Goal: Information Seeking & Learning: Learn about a topic

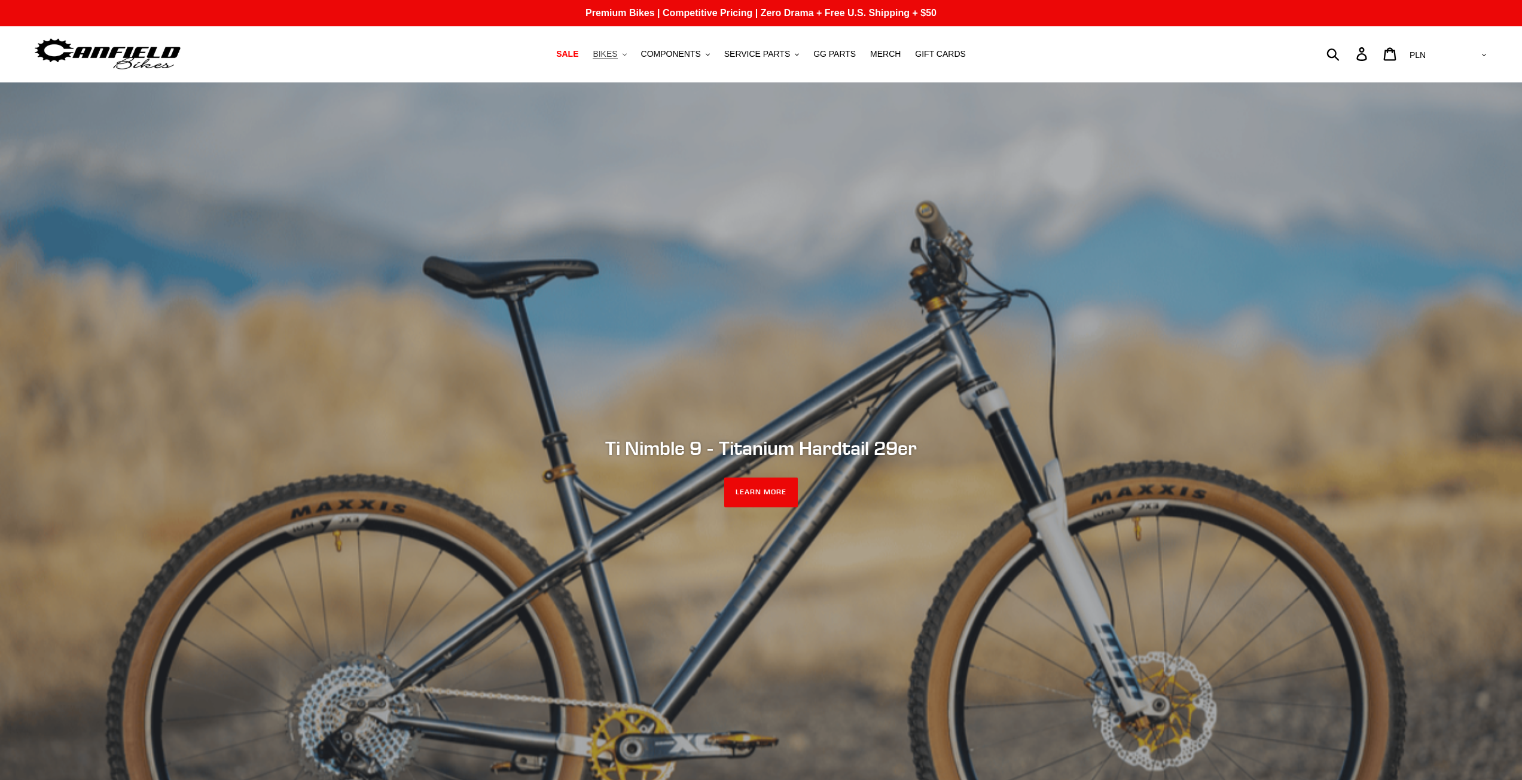
click at [617, 58] on span "BIKES" at bounding box center [605, 54] width 25 height 10
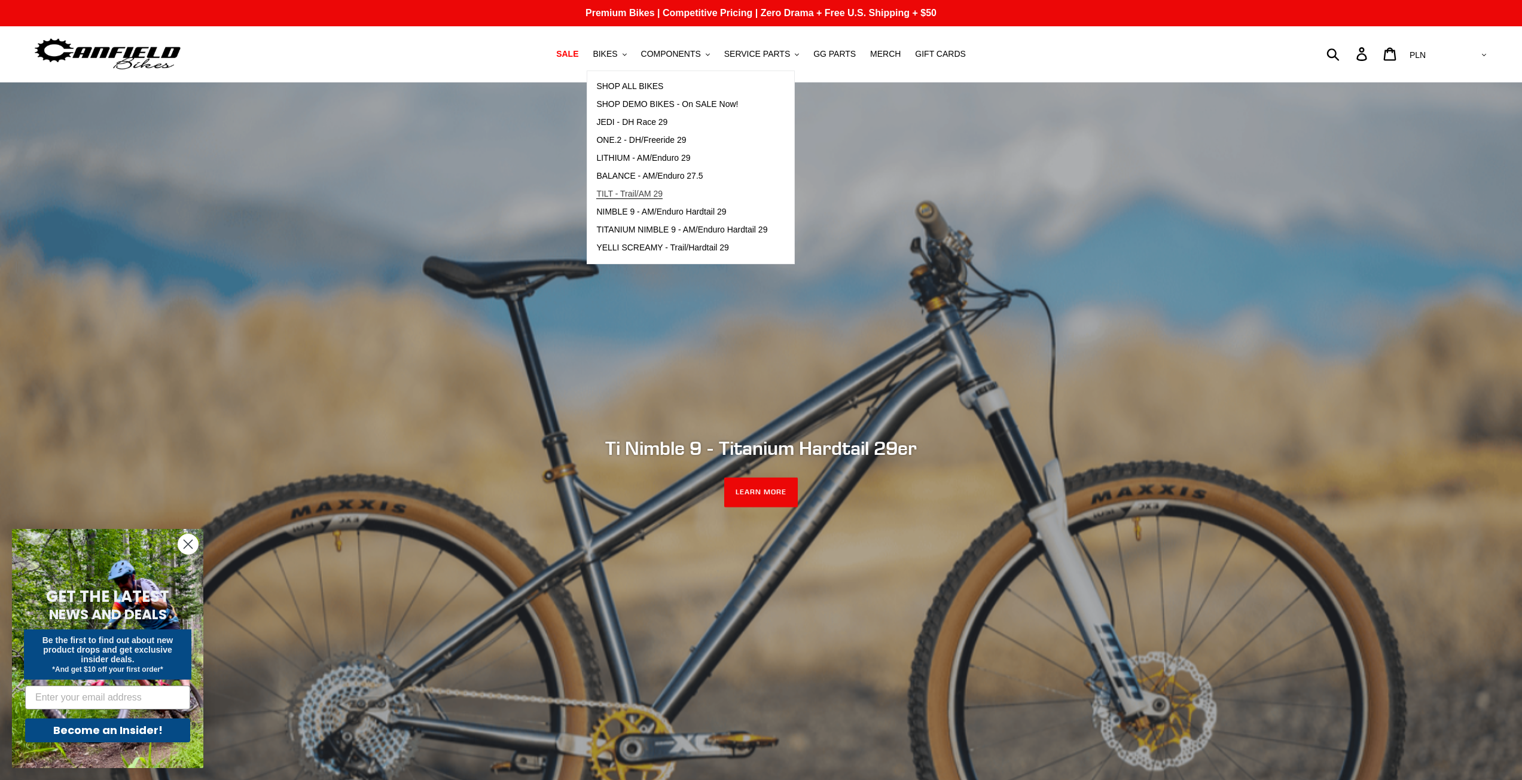
click at [663, 193] on span "TILT - Trail/AM 29" at bounding box center [629, 194] width 66 height 10
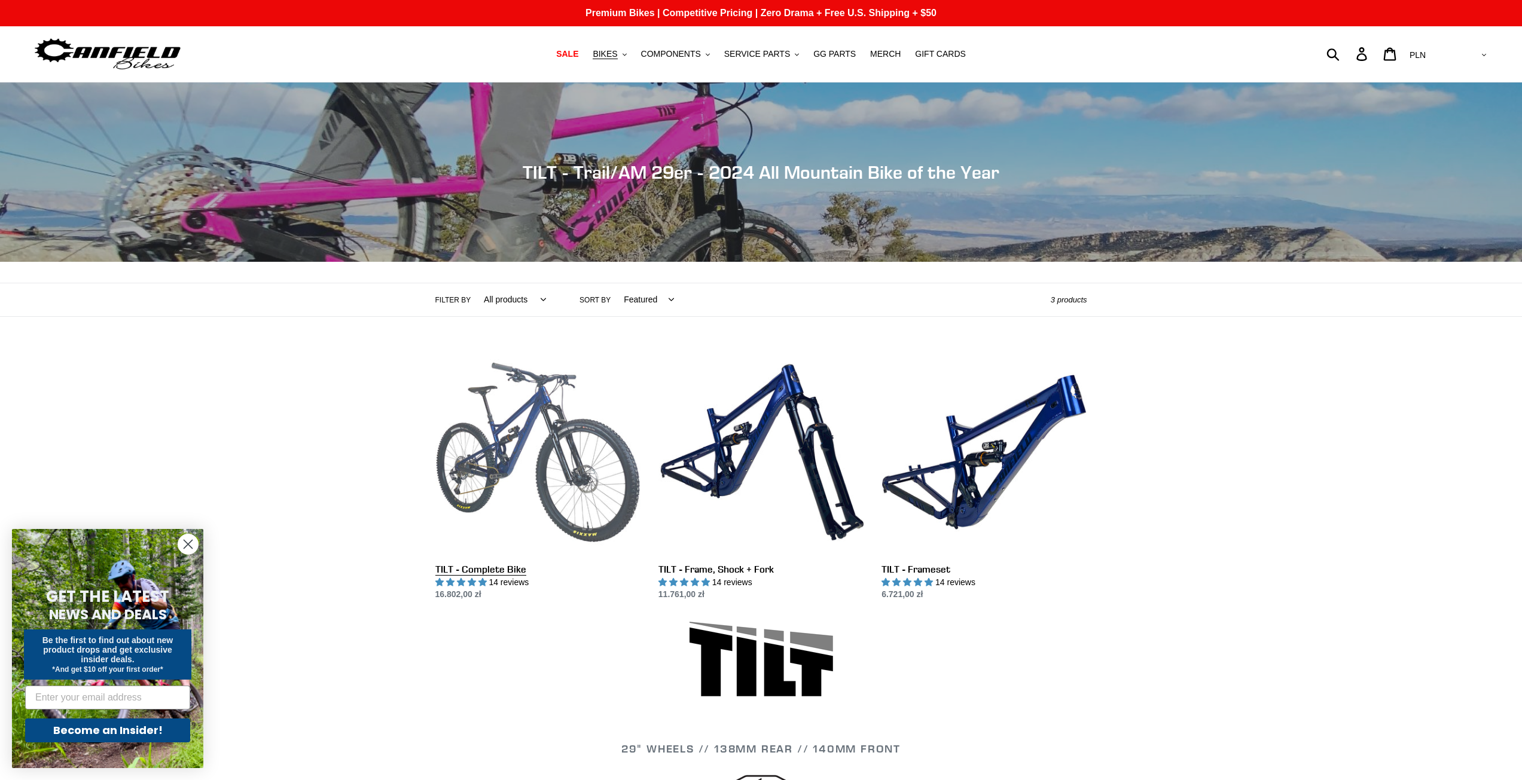
click at [551, 420] on link "TILT - Complete Bike" at bounding box center [537, 476] width 205 height 252
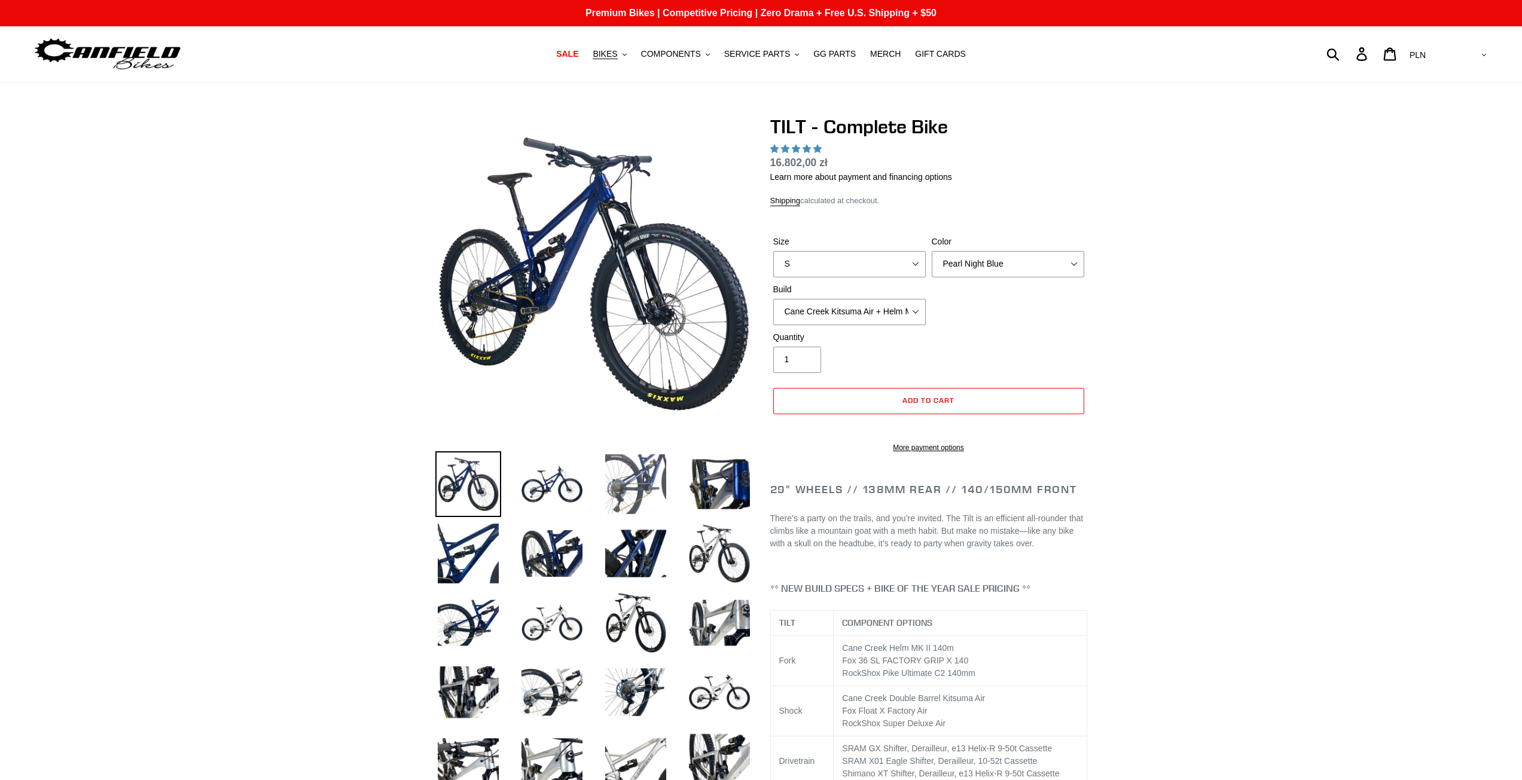
click at [636, 472] on img at bounding box center [636, 485] width 66 height 66
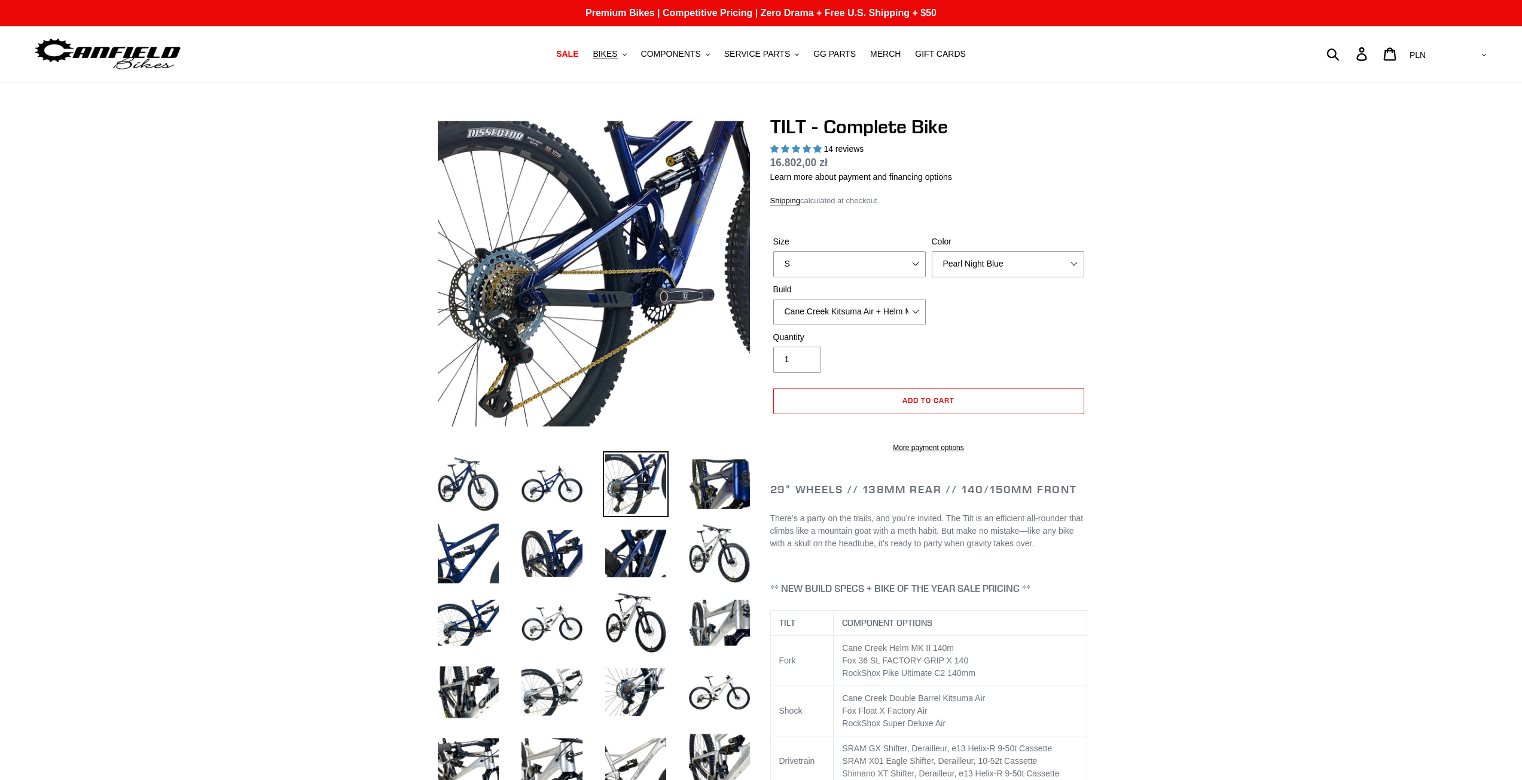
select select "highest-rating"
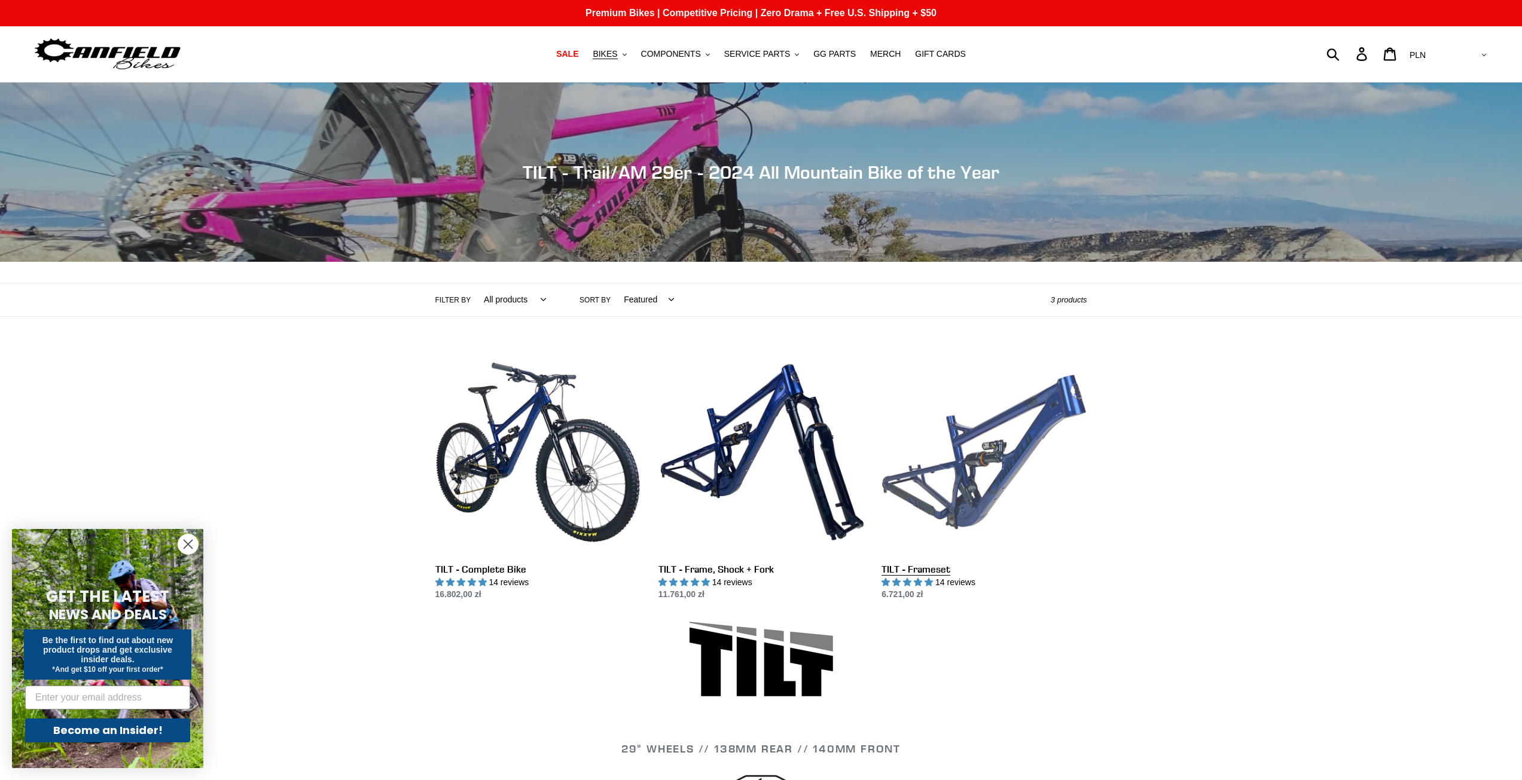
click at [1014, 452] on link "TILT - Frameset" at bounding box center [984, 476] width 205 height 252
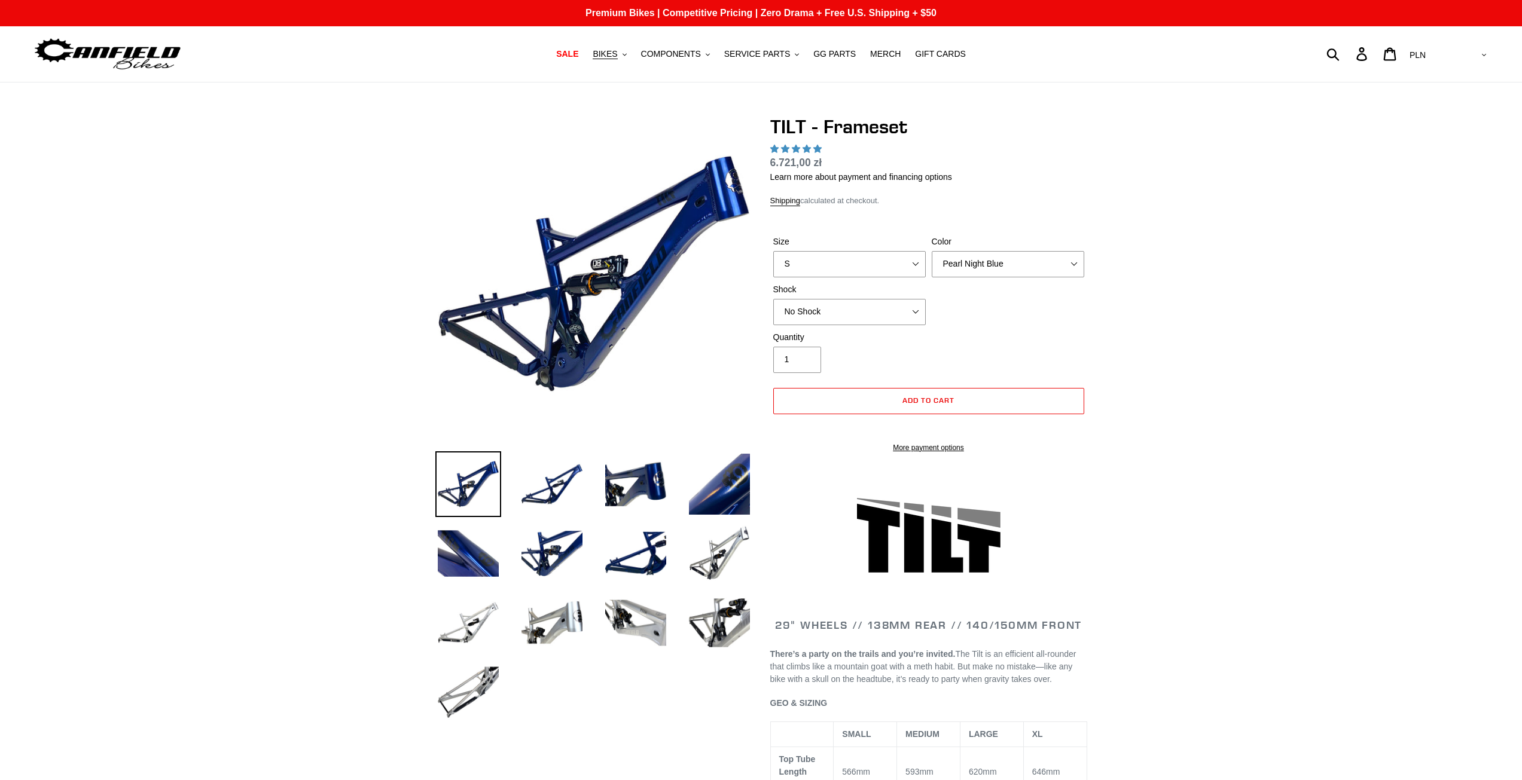
click at [586, 296] on div at bounding box center [593, 274] width 317 height 319
select select "highest-rating"
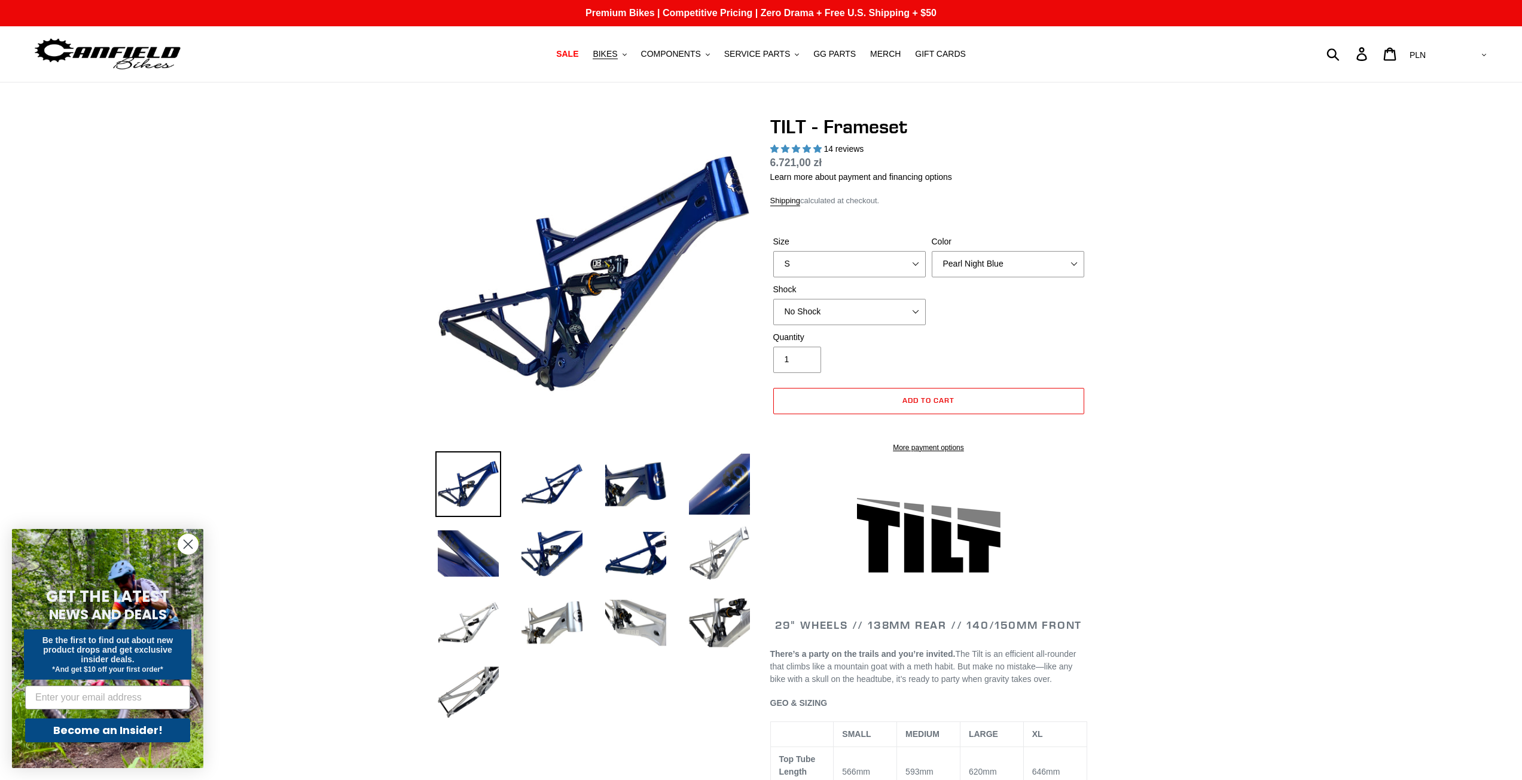
click at [726, 561] on img at bounding box center [720, 554] width 66 height 66
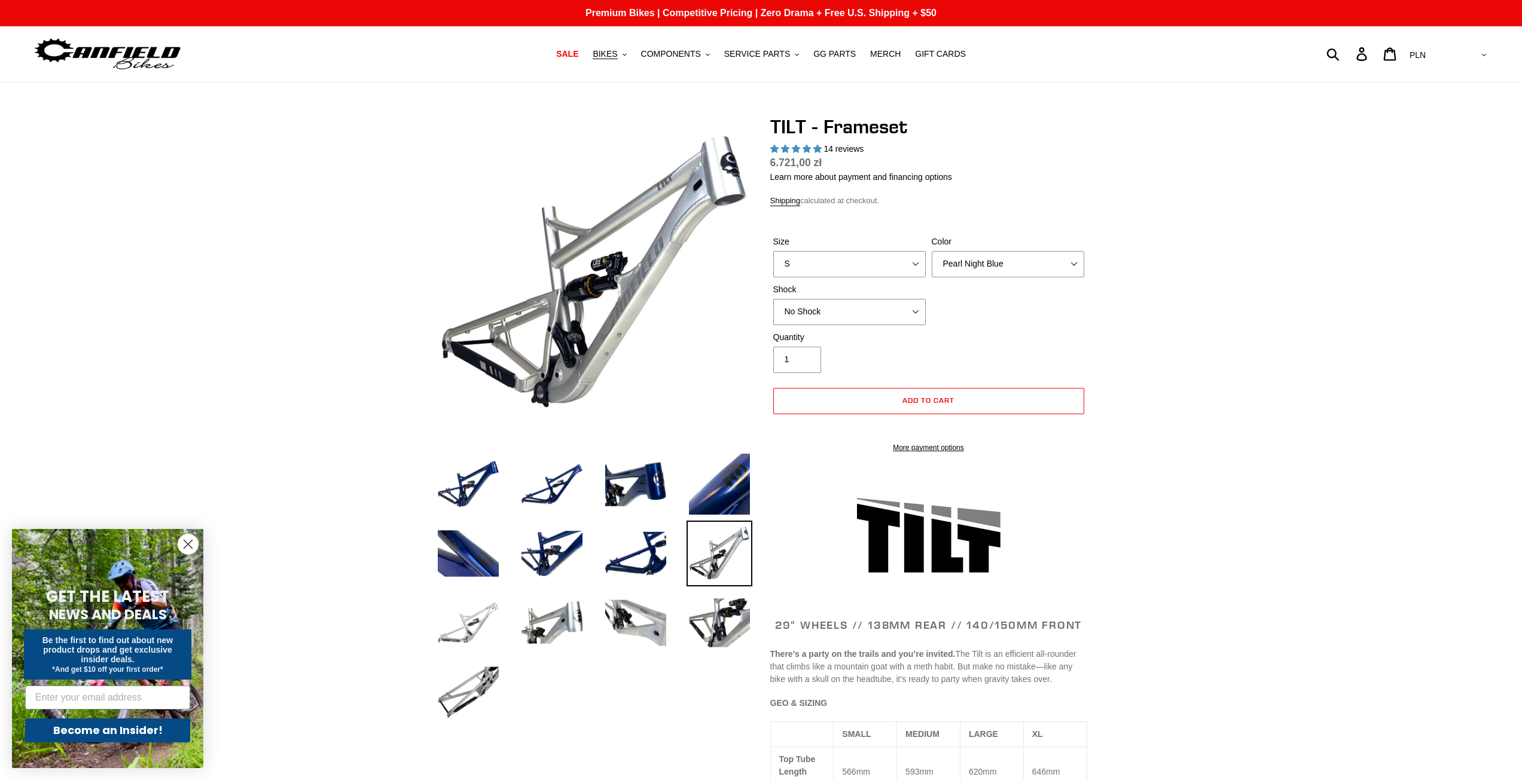
click at [477, 630] on img at bounding box center [468, 623] width 66 height 66
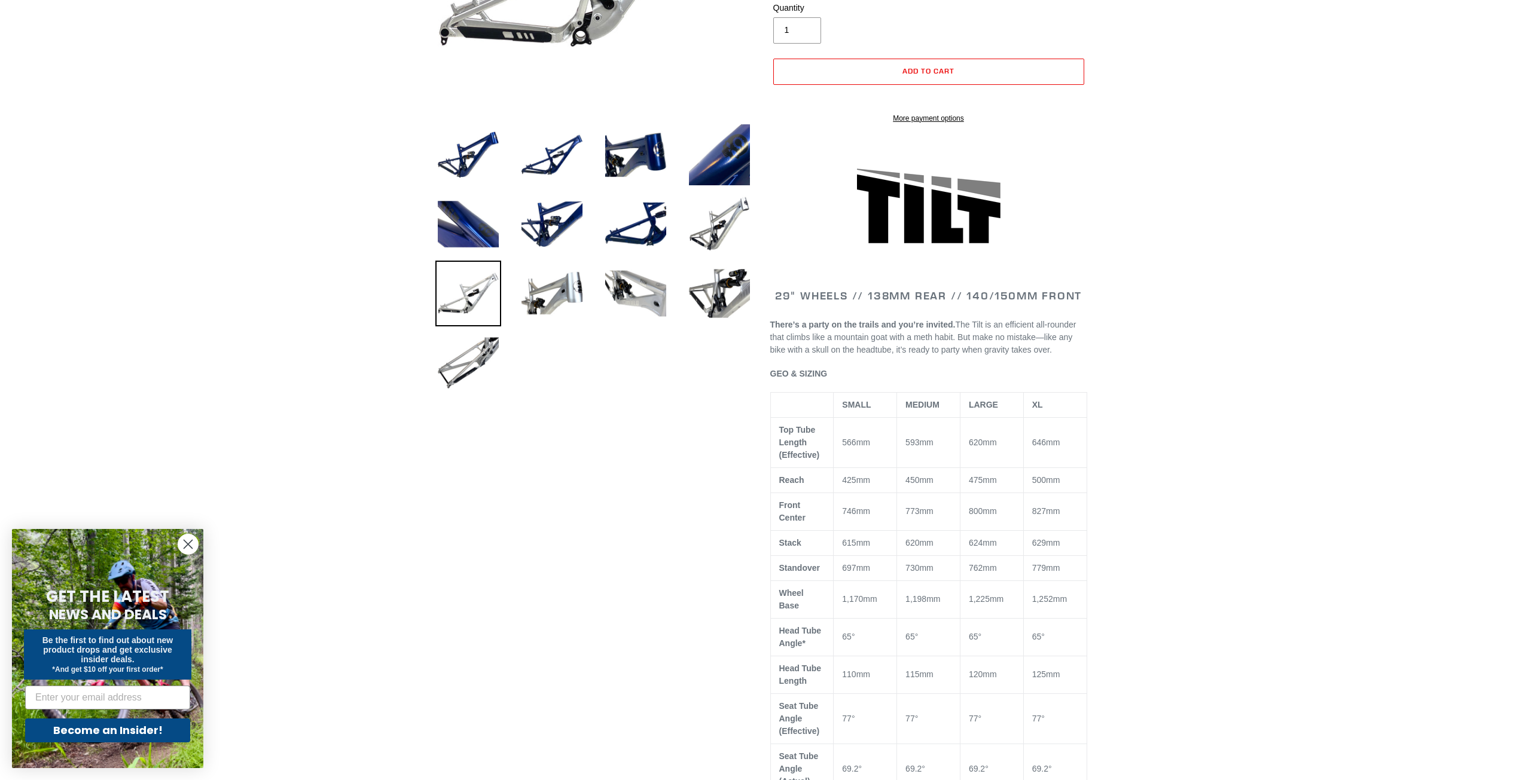
scroll to position [359, 0]
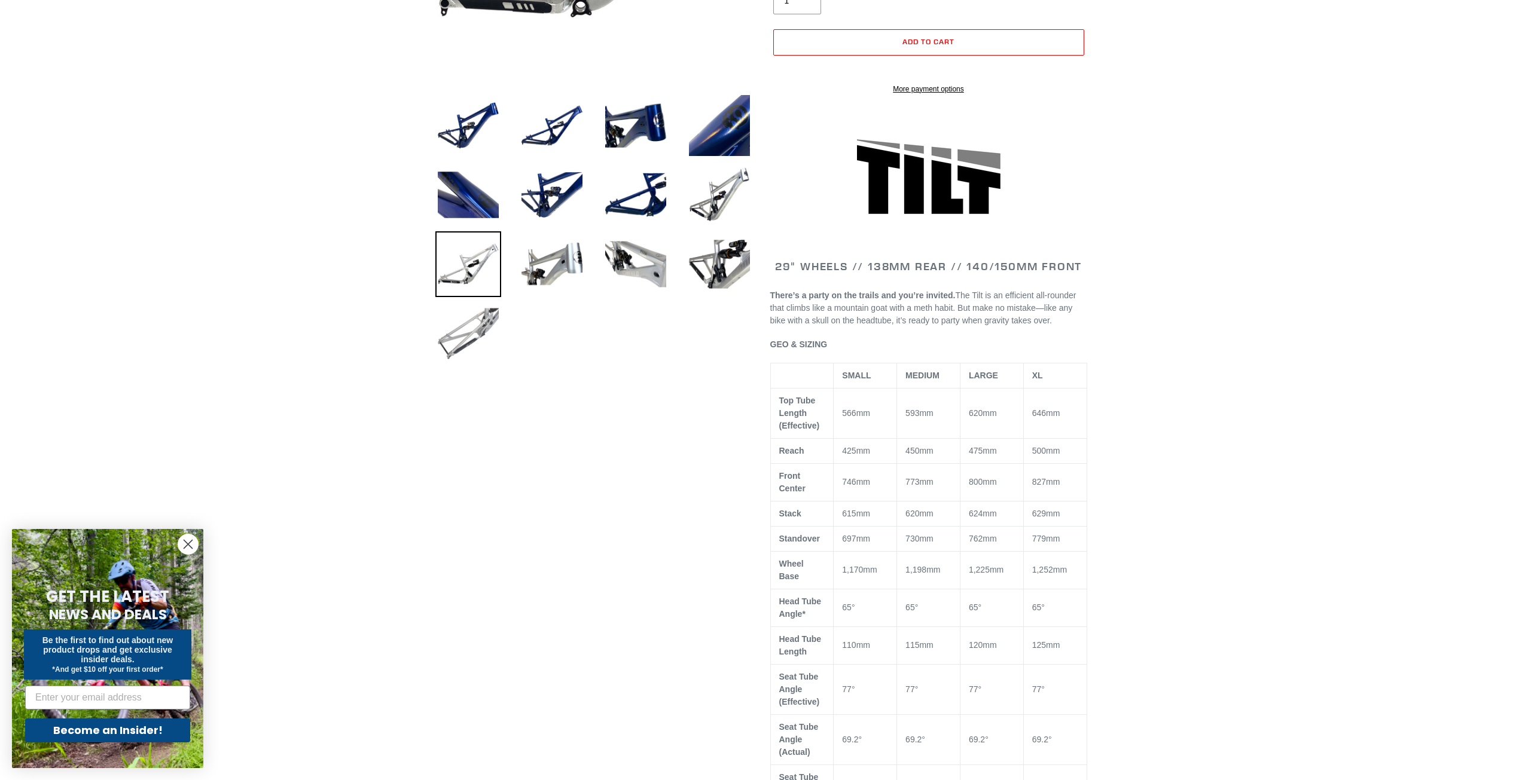
click at [495, 325] on img at bounding box center [468, 334] width 66 height 66
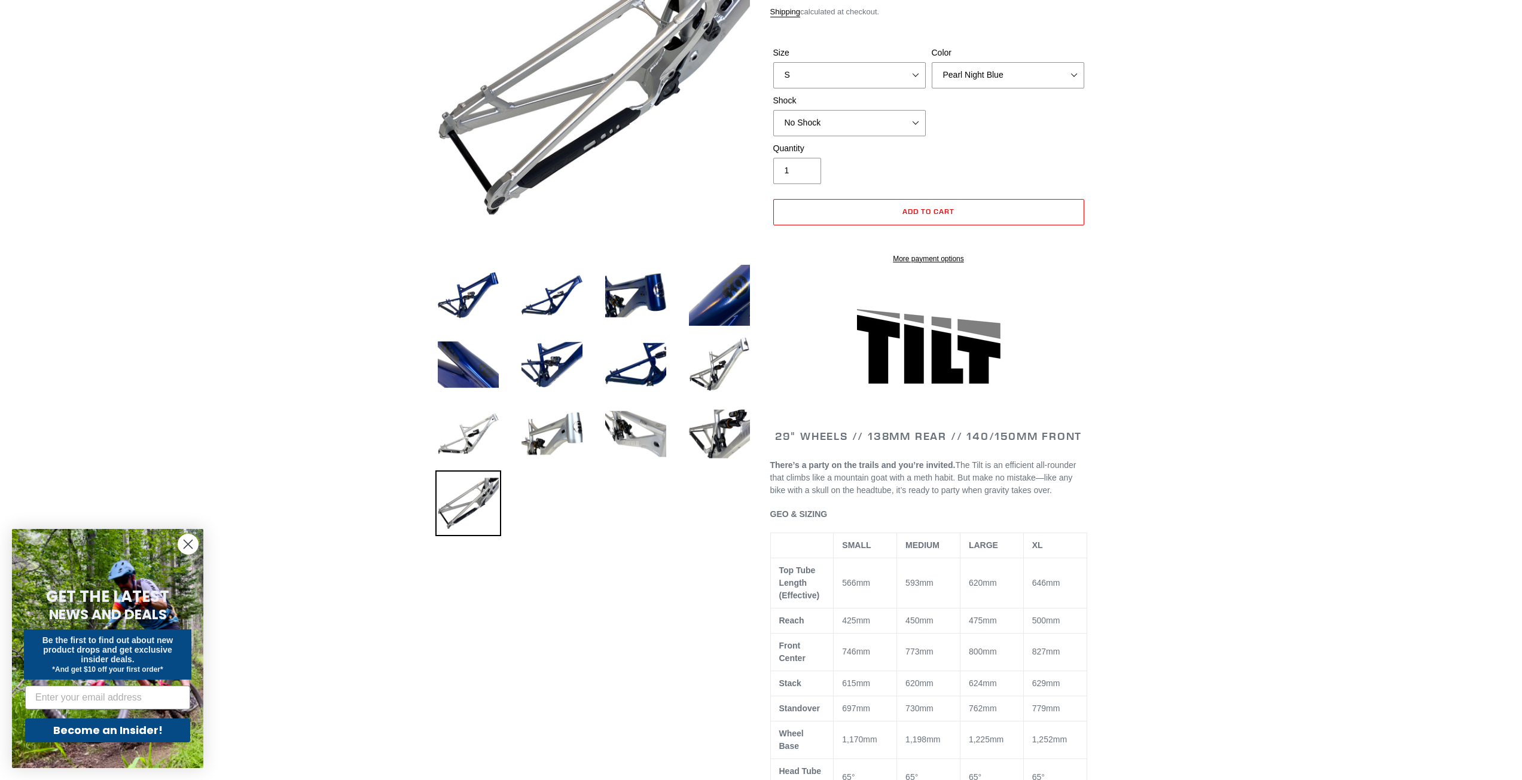
scroll to position [60, 0]
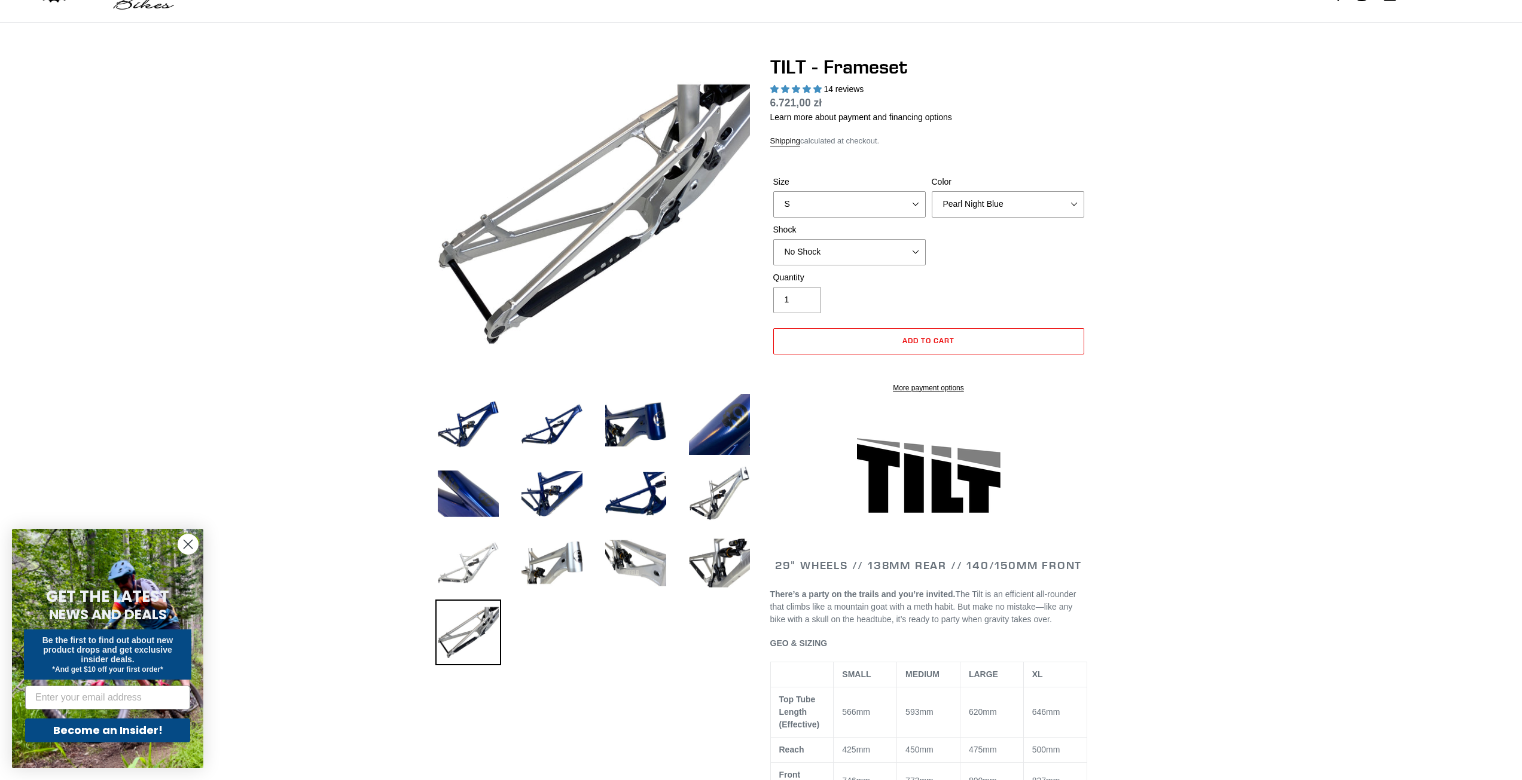
click at [472, 558] on img at bounding box center [468, 563] width 66 height 66
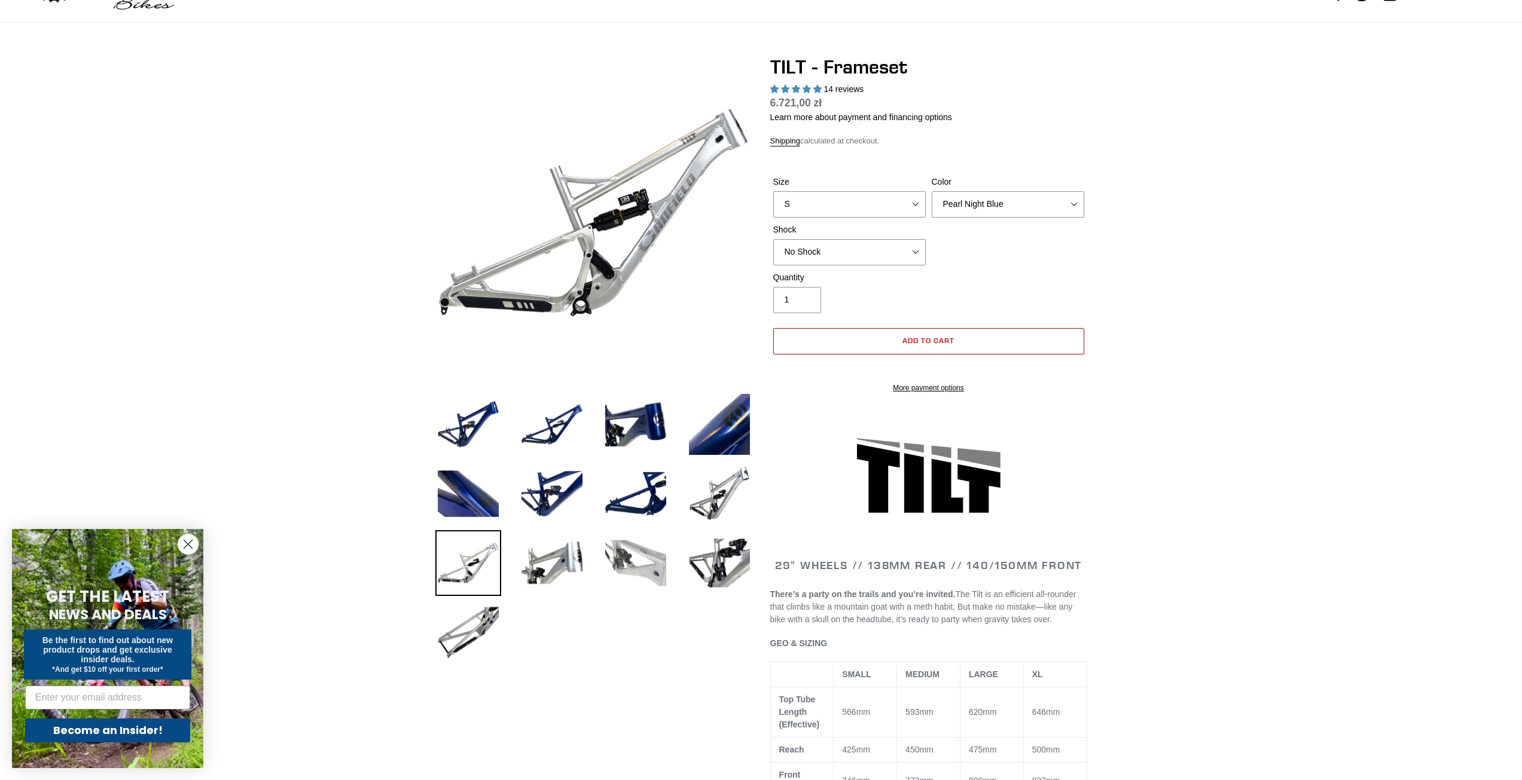
click at [622, 559] on img at bounding box center [636, 563] width 66 height 66
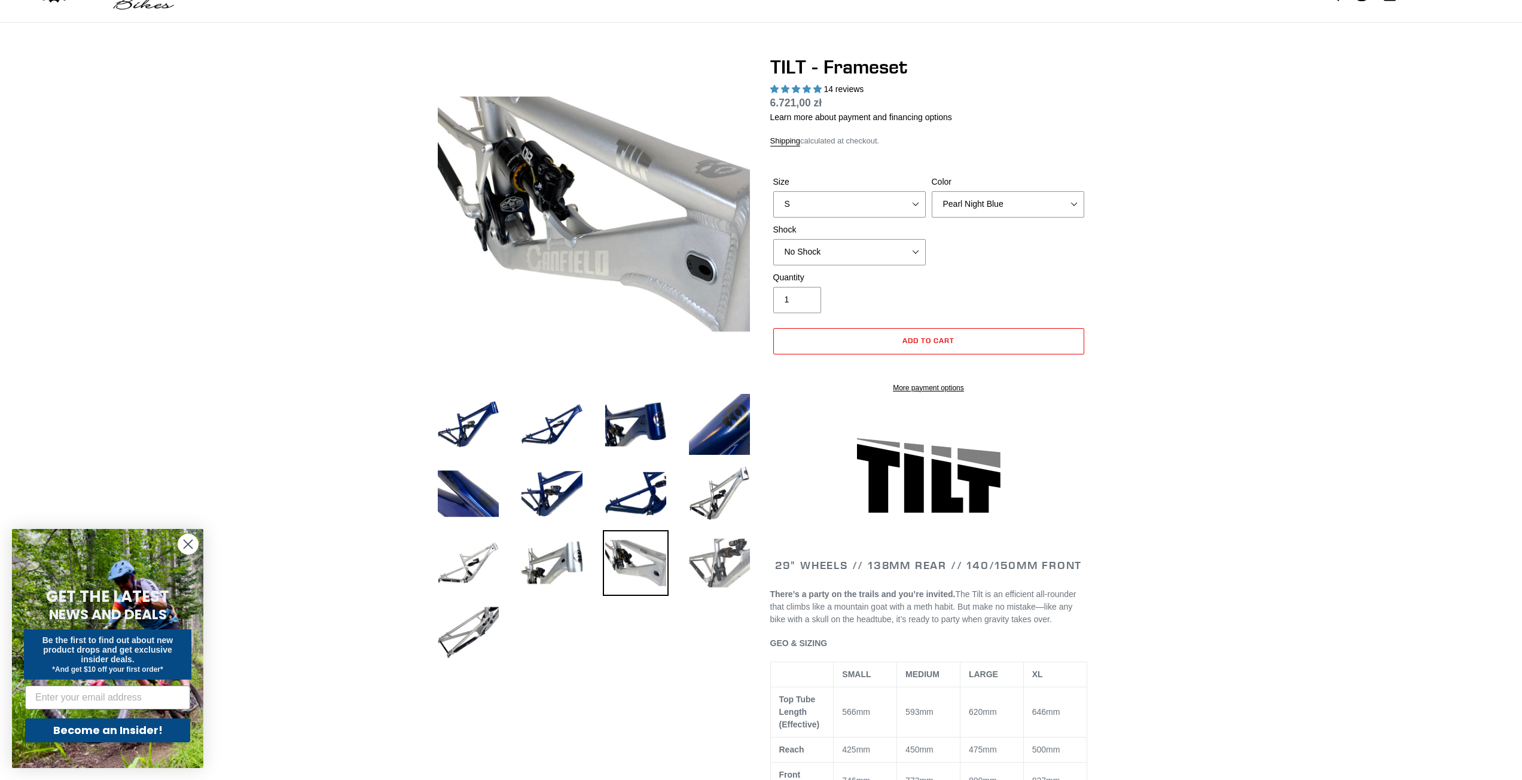
click at [736, 559] on img at bounding box center [720, 563] width 66 height 66
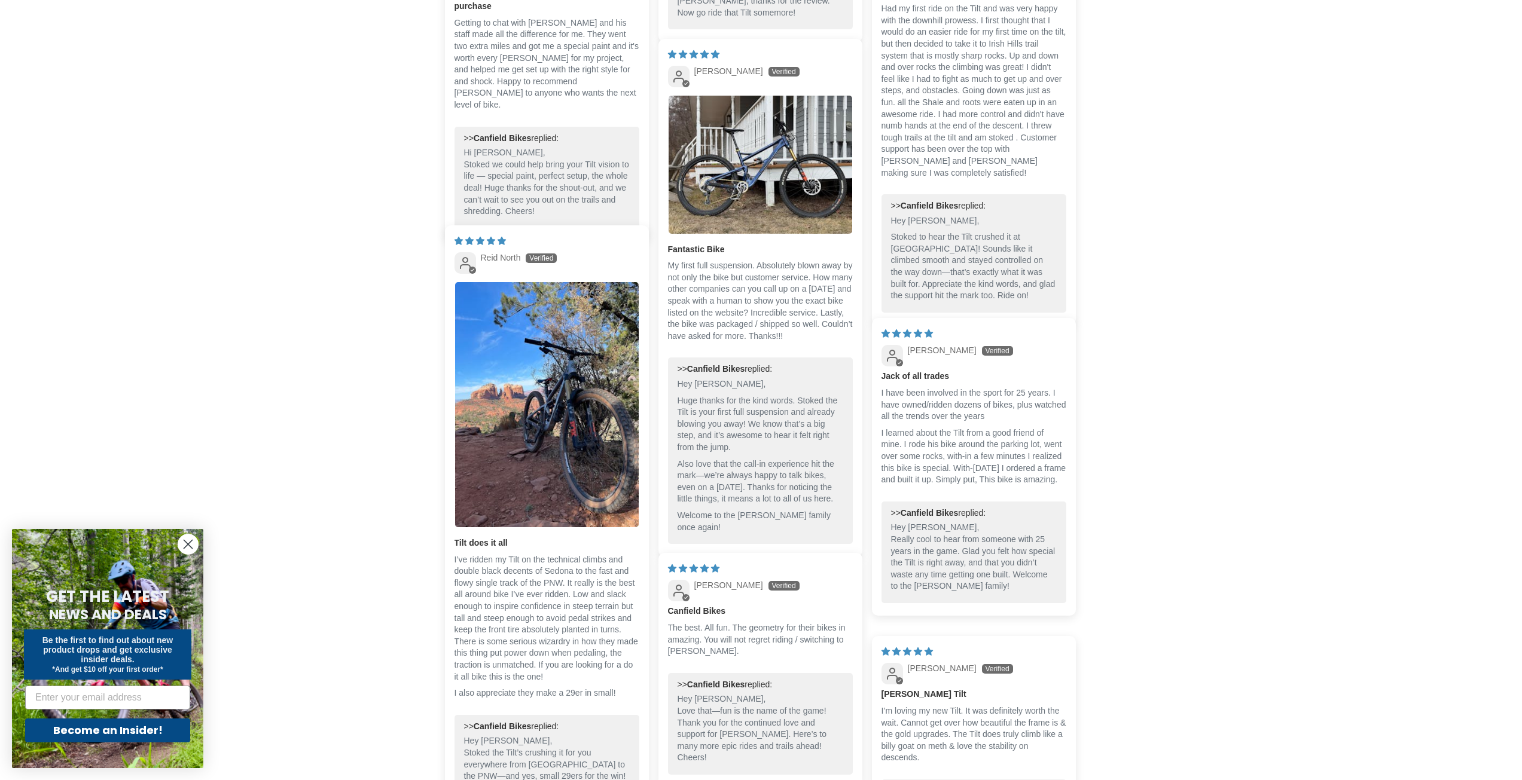
scroll to position [2392, 0]
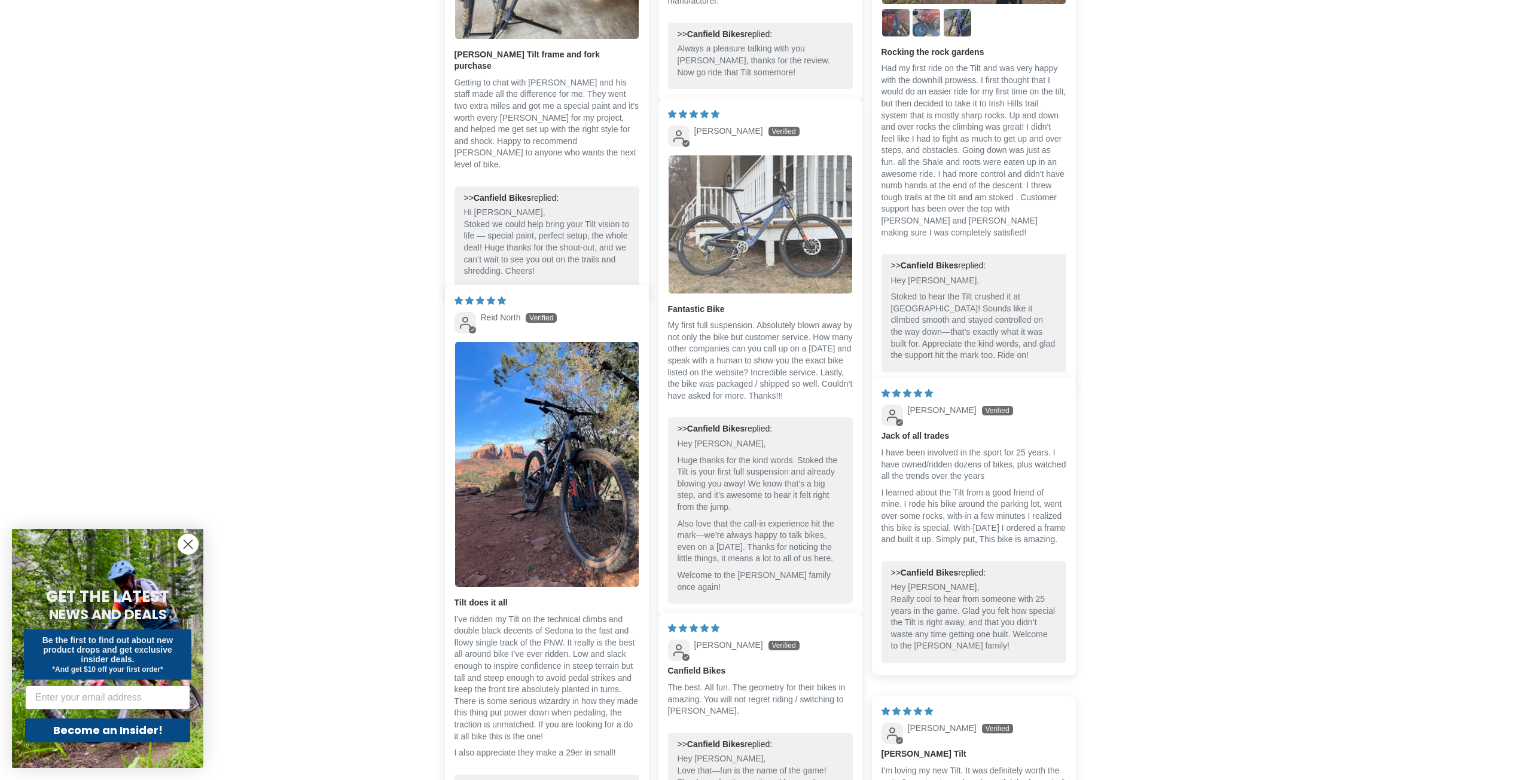
click at [750, 203] on img "Link to user picture 1" at bounding box center [761, 224] width 184 height 138
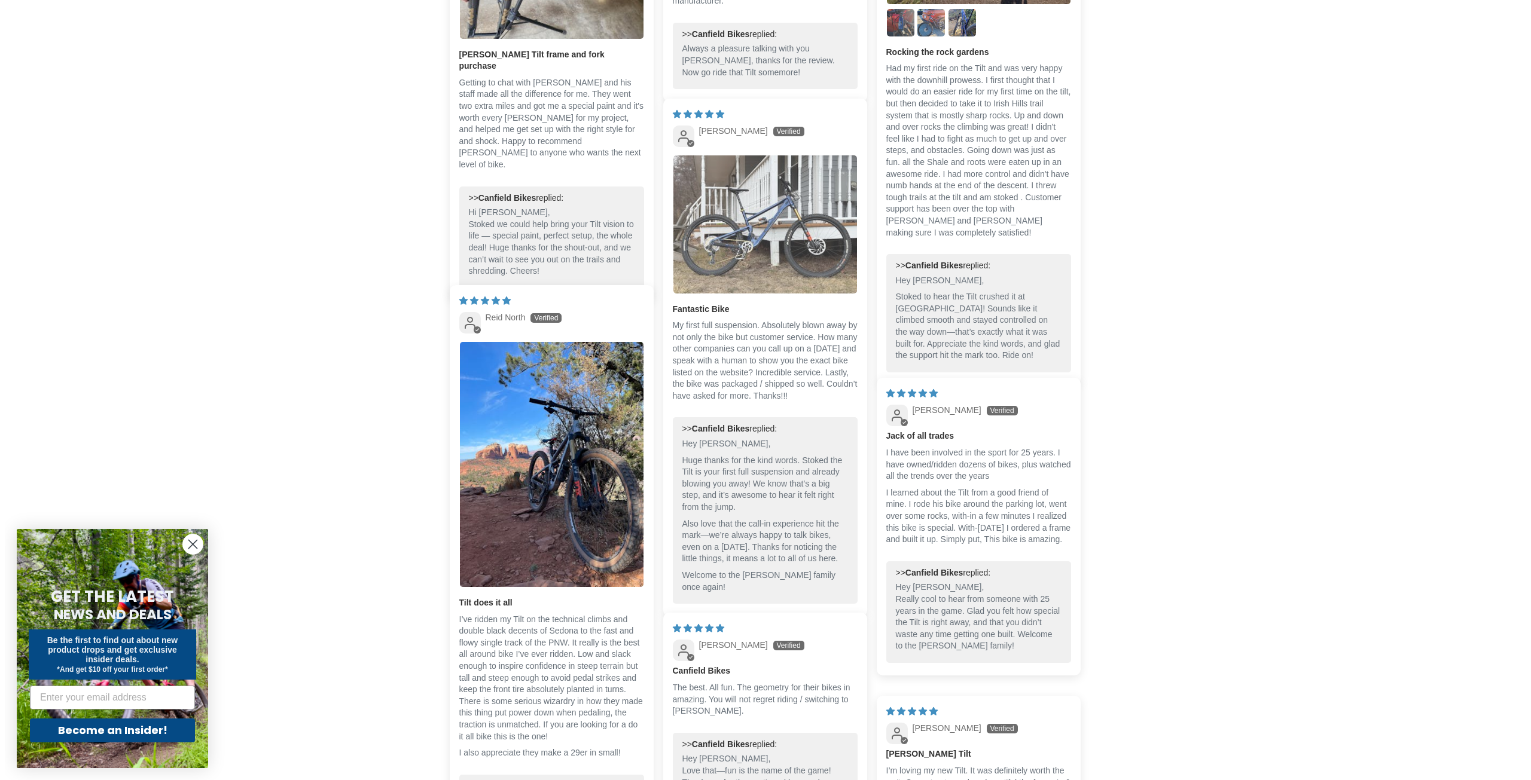
scroll to position [0, 0]
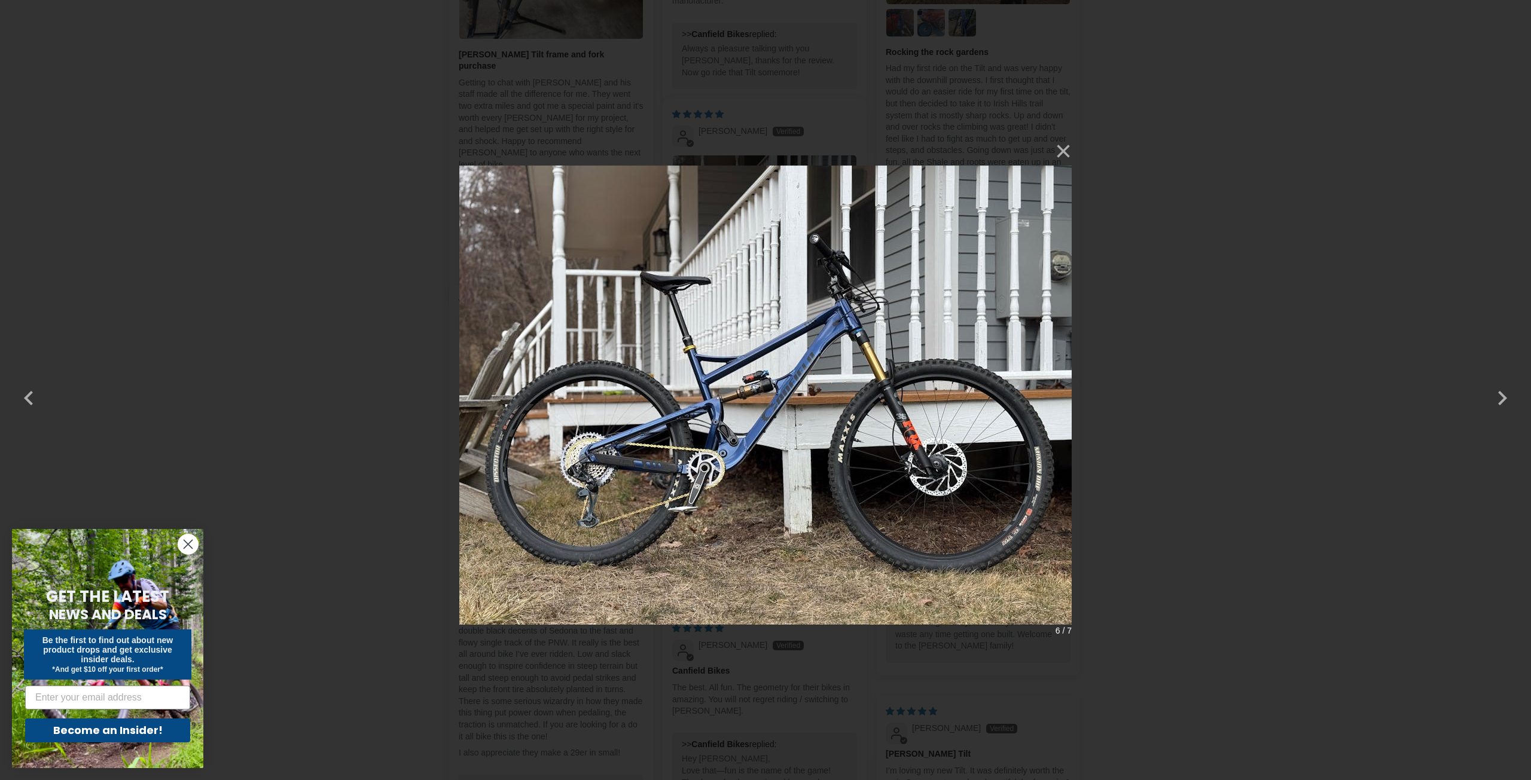
click at [1294, 214] on div "× 6 / 7 Loading..." at bounding box center [765, 390] width 1531 height 780
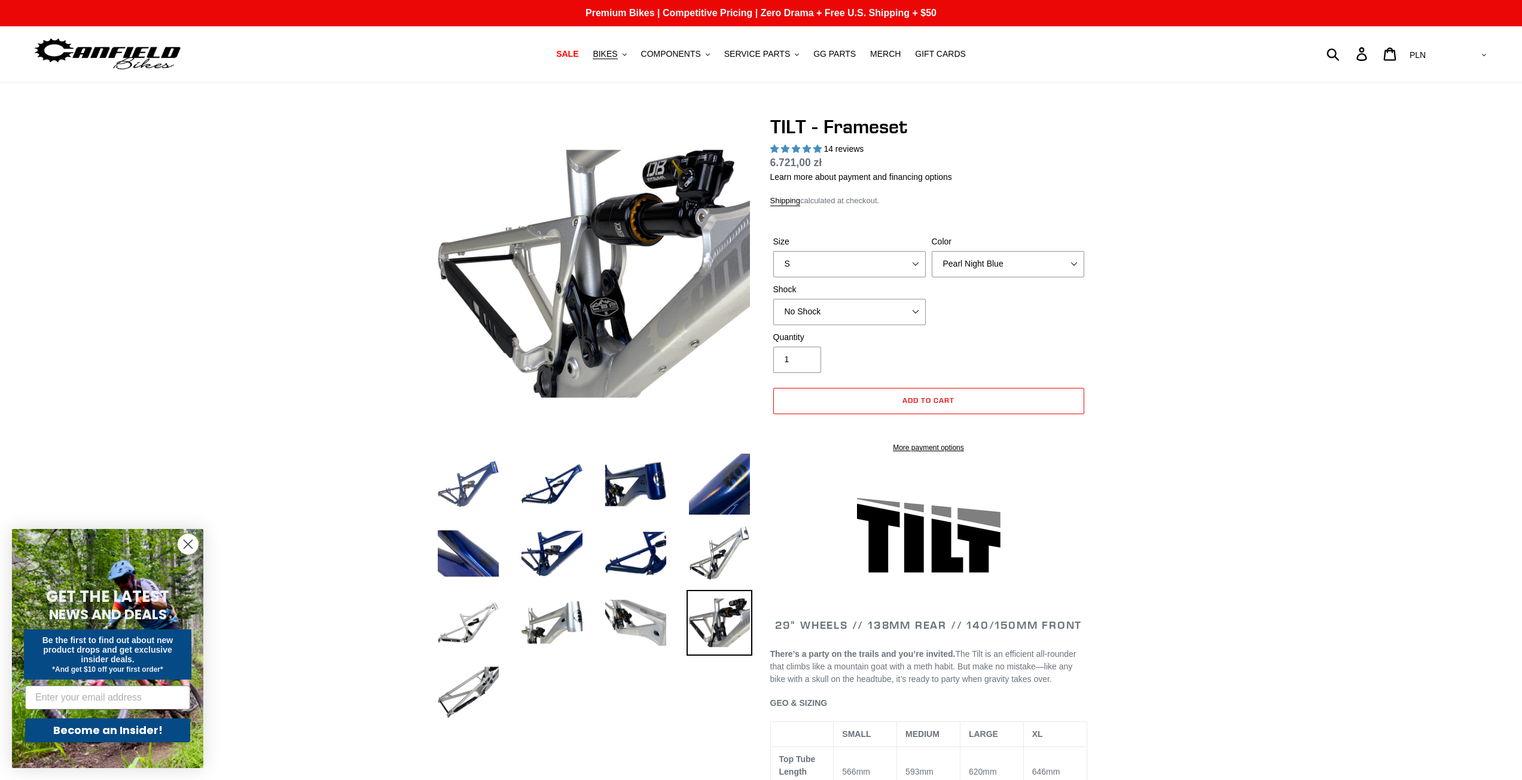
click at [488, 501] on img at bounding box center [468, 485] width 66 height 66
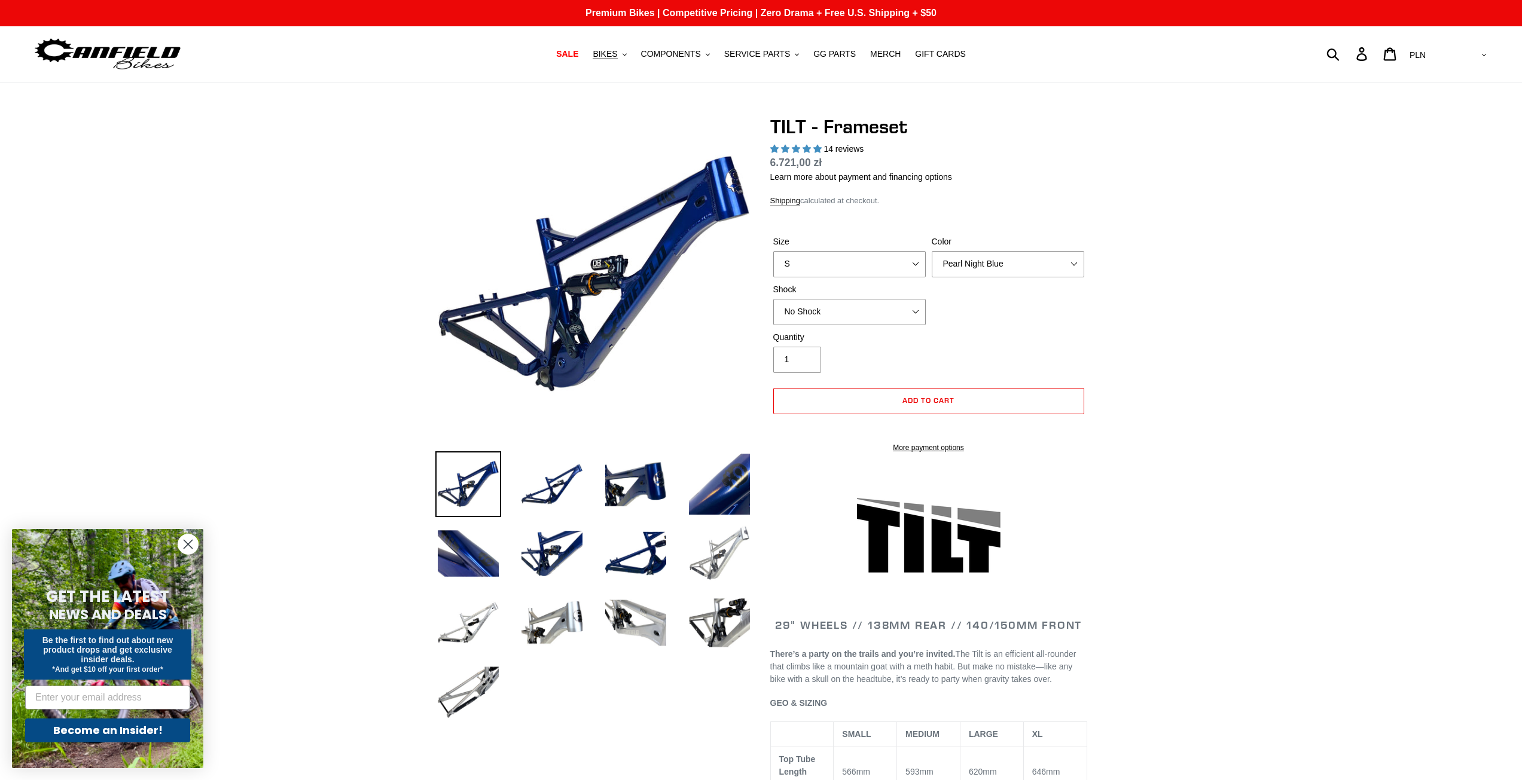
click at [725, 564] on img at bounding box center [720, 554] width 66 height 66
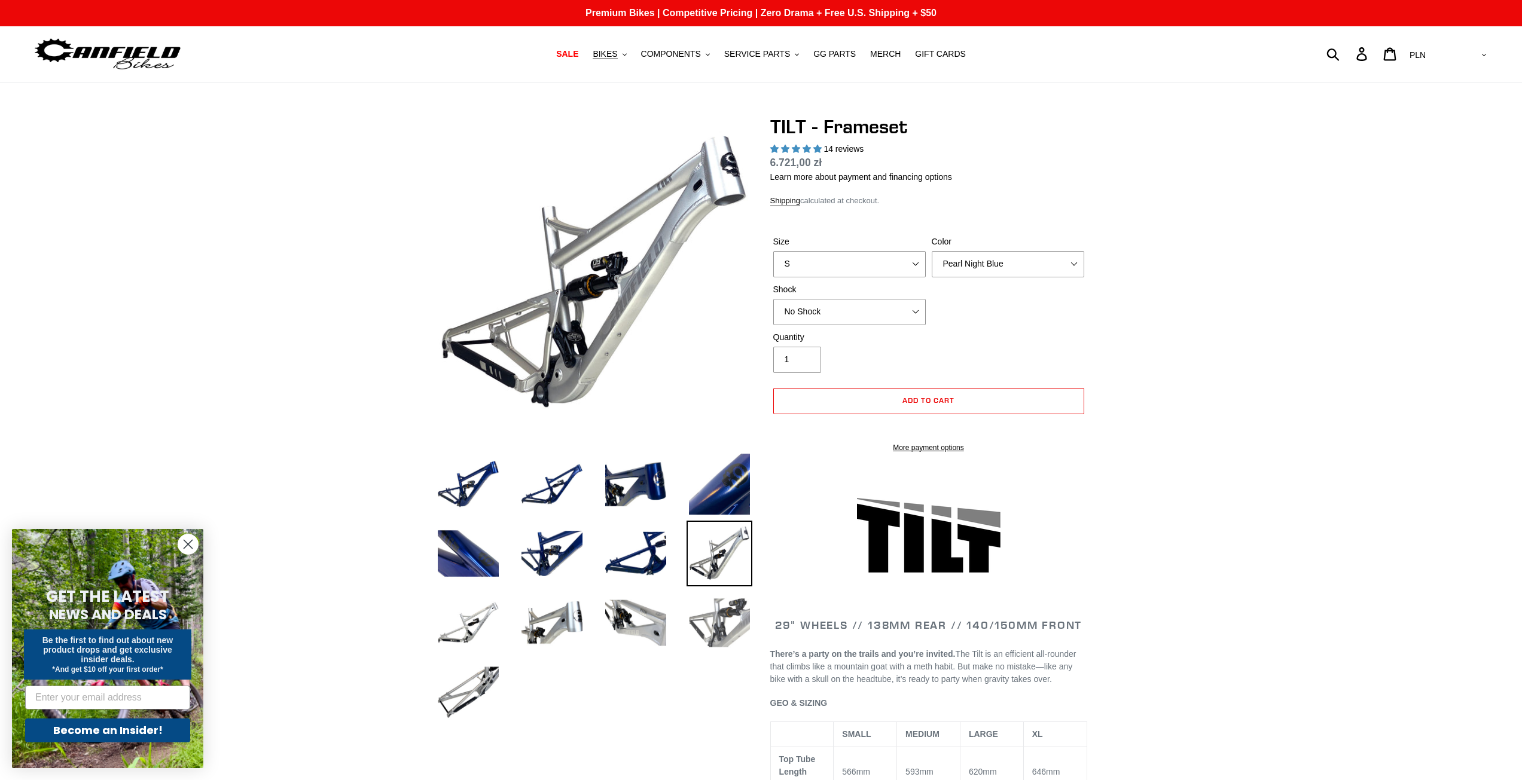
click at [723, 618] on img at bounding box center [720, 623] width 66 height 66
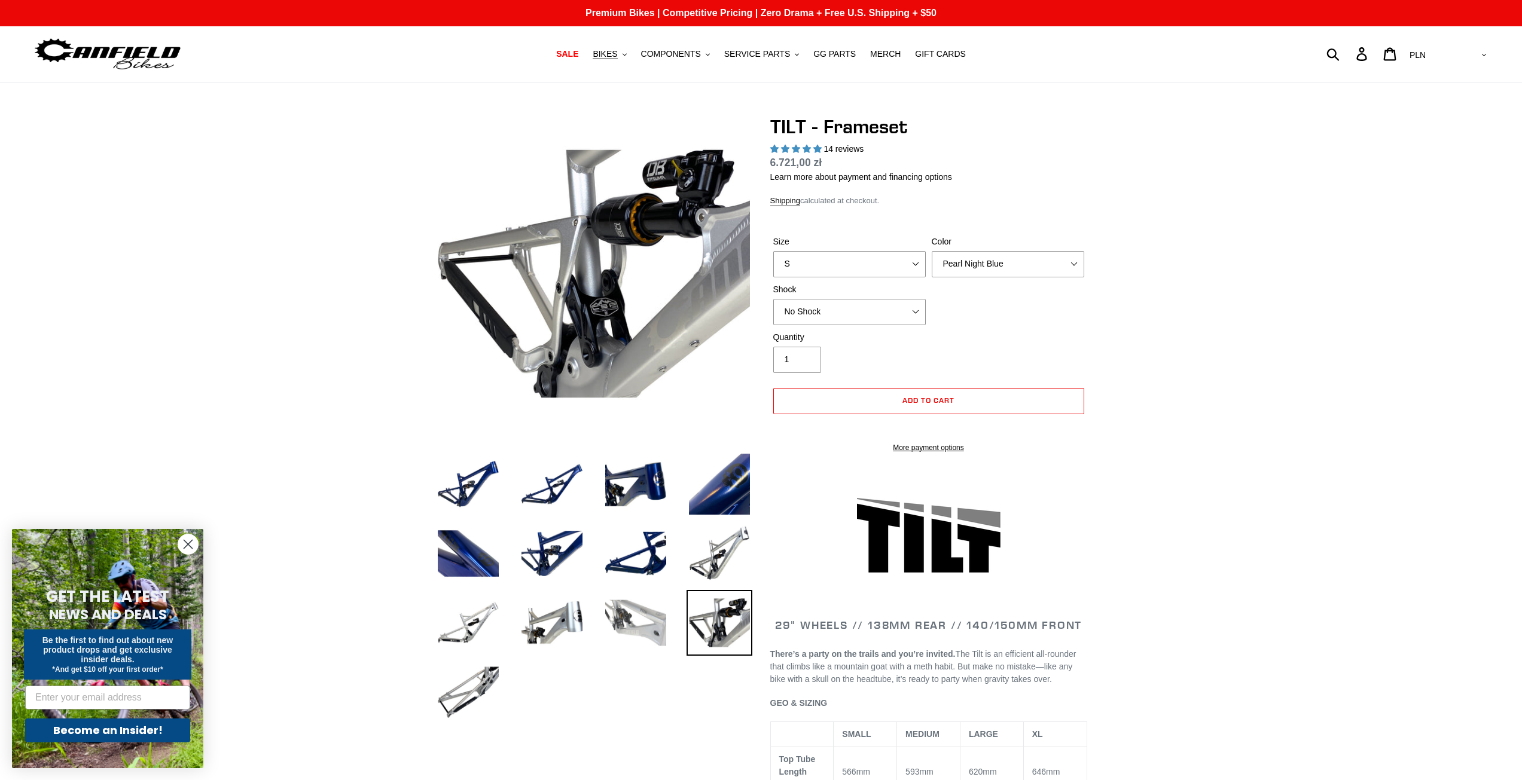
click at [624, 609] on img at bounding box center [636, 623] width 66 height 66
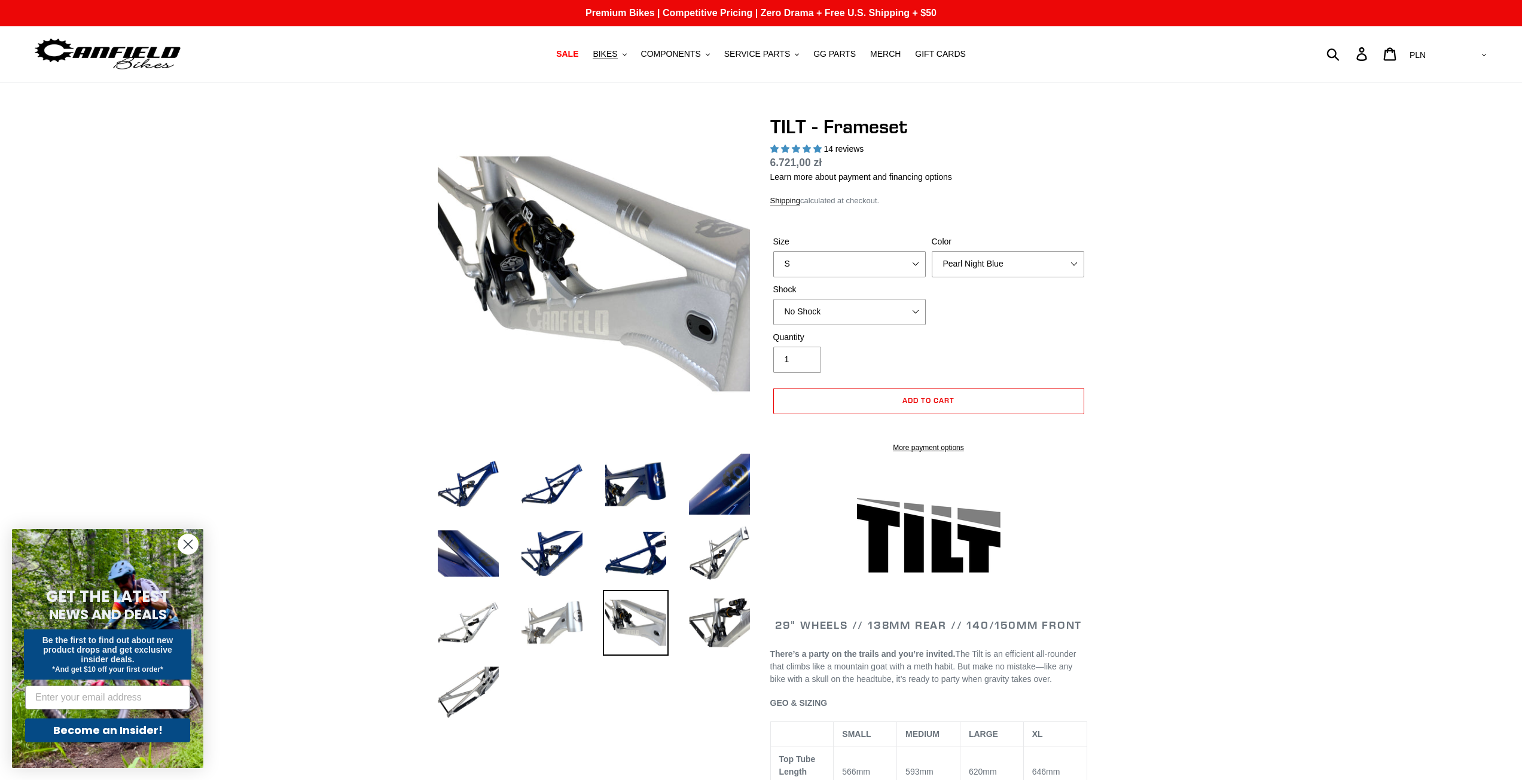
click at [551, 618] on img at bounding box center [552, 623] width 66 height 66
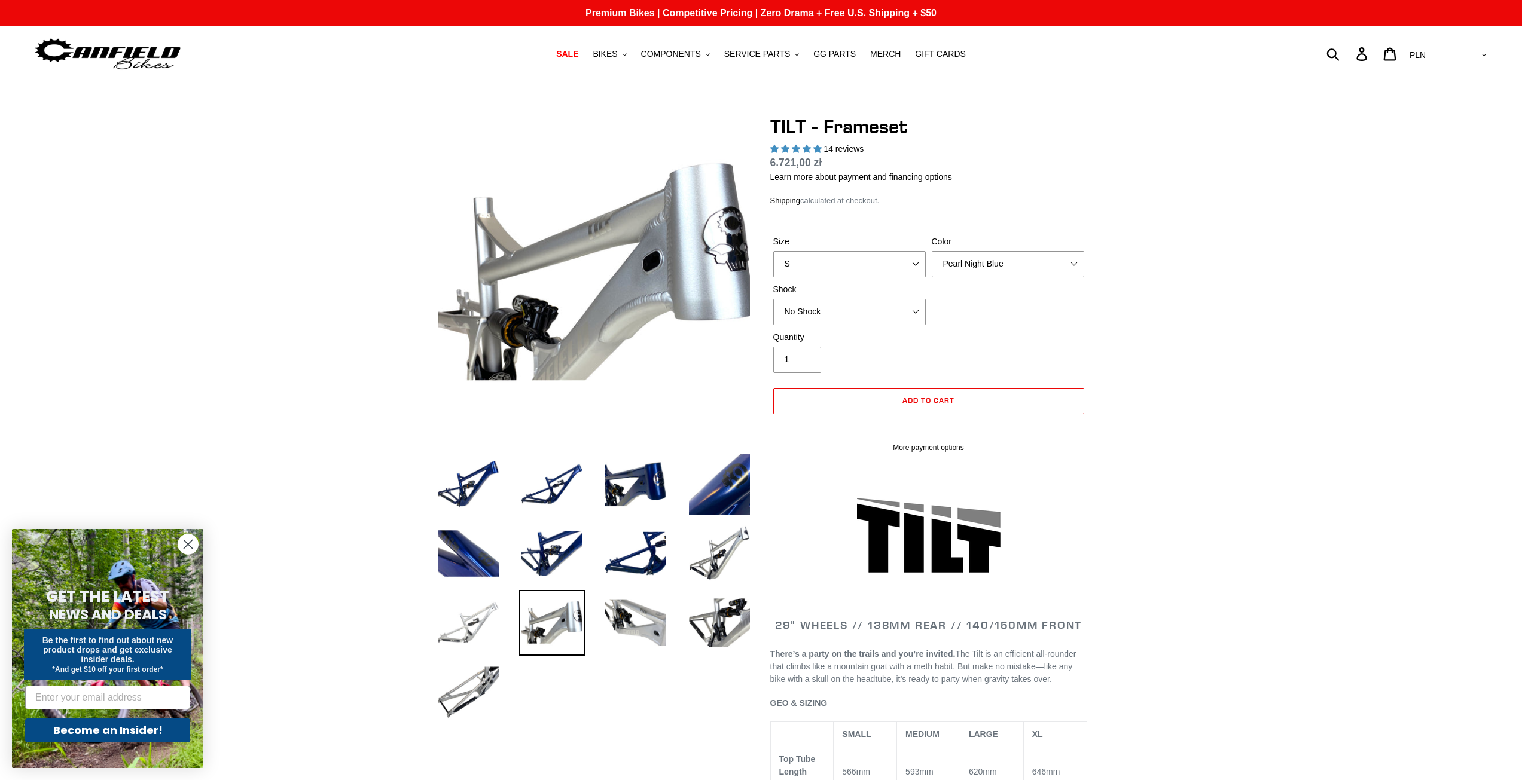
click at [459, 618] on img at bounding box center [468, 623] width 66 height 66
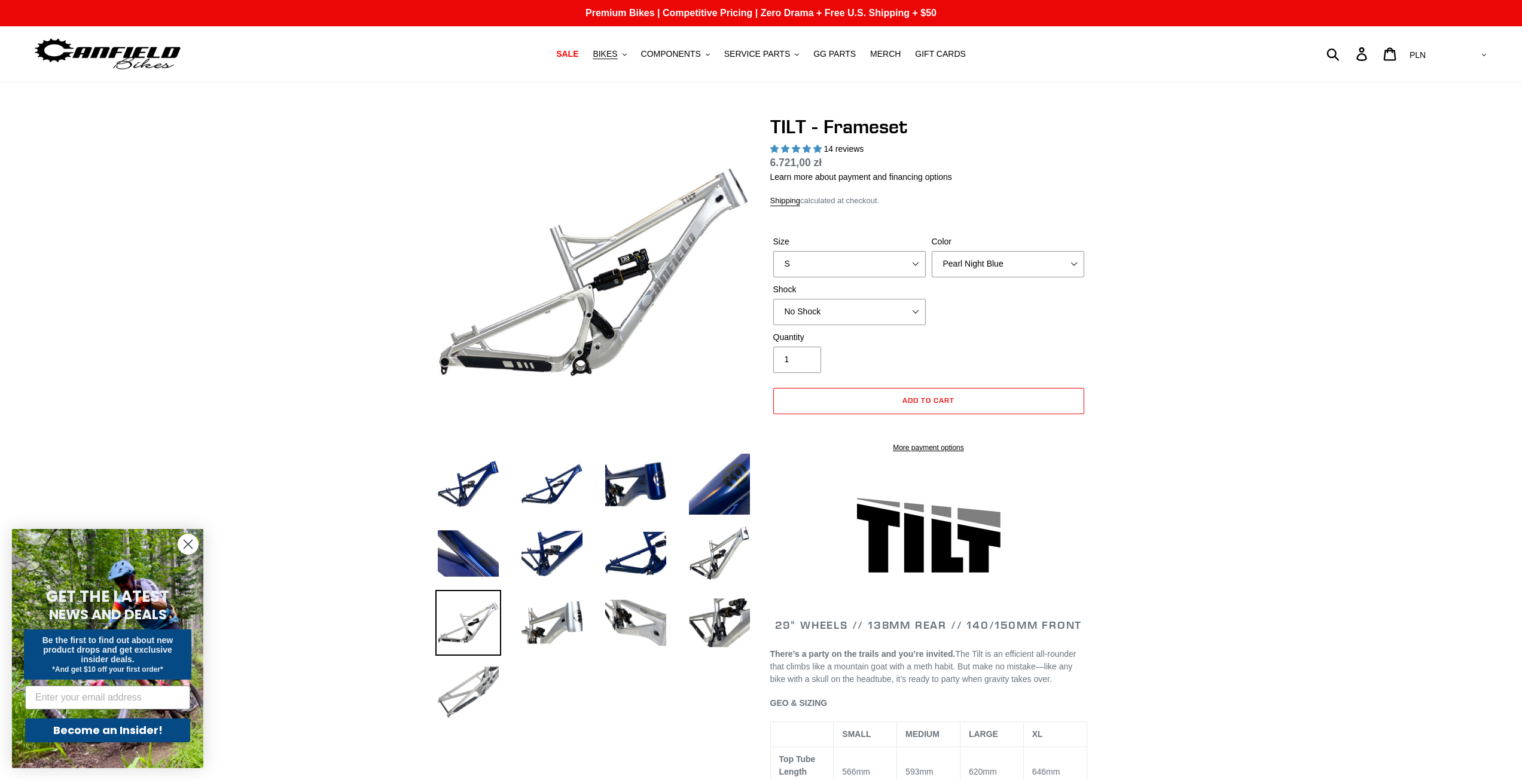
click at [474, 686] on img at bounding box center [468, 693] width 66 height 66
